Goal: Find specific page/section: Find specific page/section

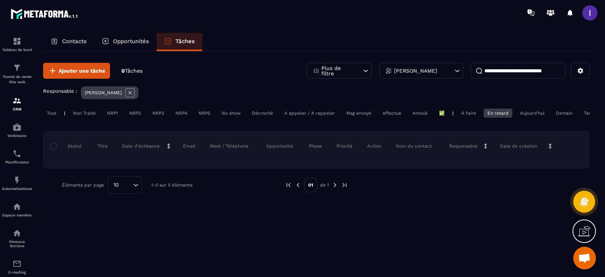
scroll to position [595, 0]
click at [132, 39] on p "Opportunités" at bounding box center [131, 41] width 36 height 7
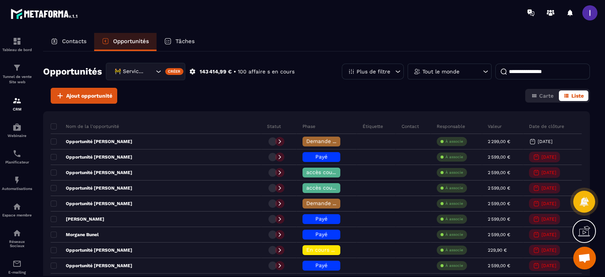
click at [74, 43] on p "Contacts" at bounding box center [74, 41] width 25 height 7
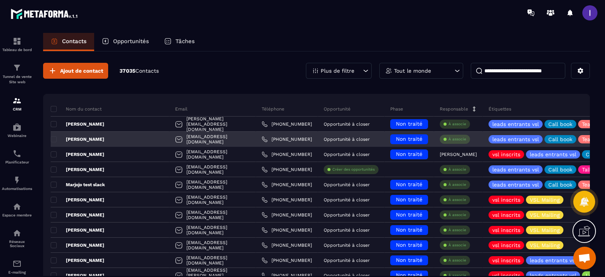
click at [172, 140] on div "[EMAIL_ADDRESS][DOMAIN_NAME]" at bounding box center [212, 139] width 87 height 15
click at [99, 139] on div "[PERSON_NAME]" at bounding box center [110, 139] width 119 height 15
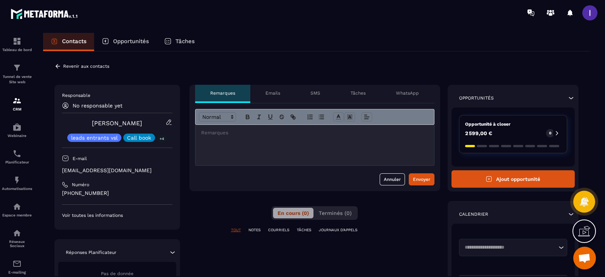
scroll to position [47, 0]
